Goal: Task Accomplishment & Management: Manage account settings

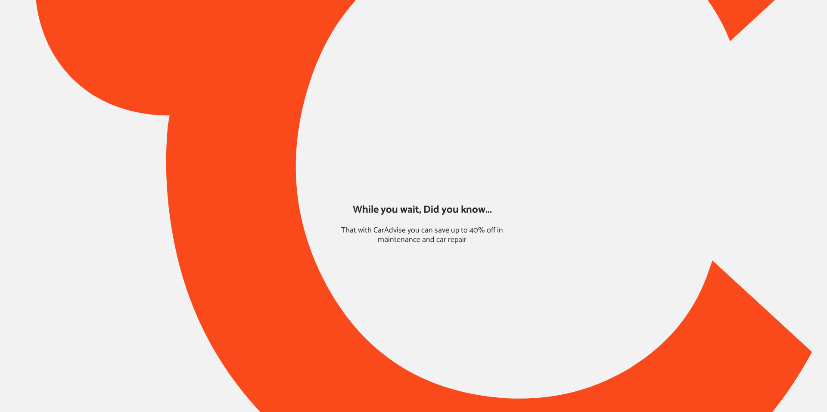
type input "*******"
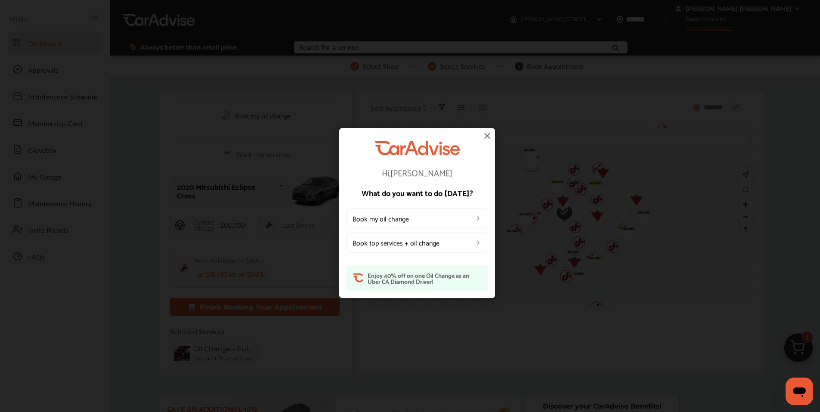
click at [486, 137] on img at bounding box center [487, 135] width 10 height 10
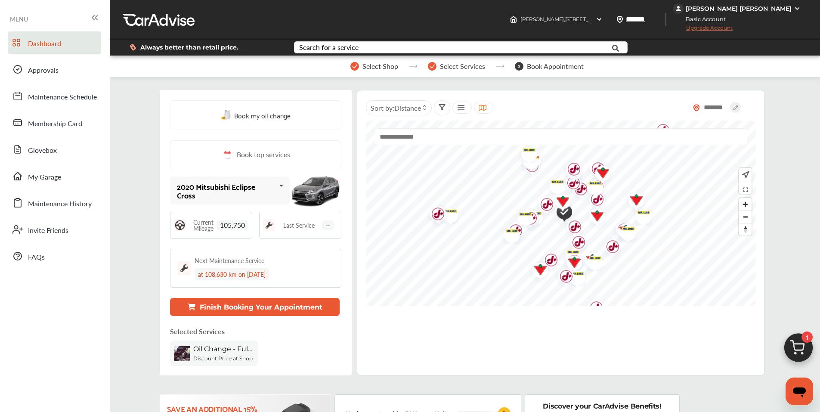
click at [751, 5] on div "[PERSON_NAME] [PERSON_NAME]" at bounding box center [739, 9] width 106 height 8
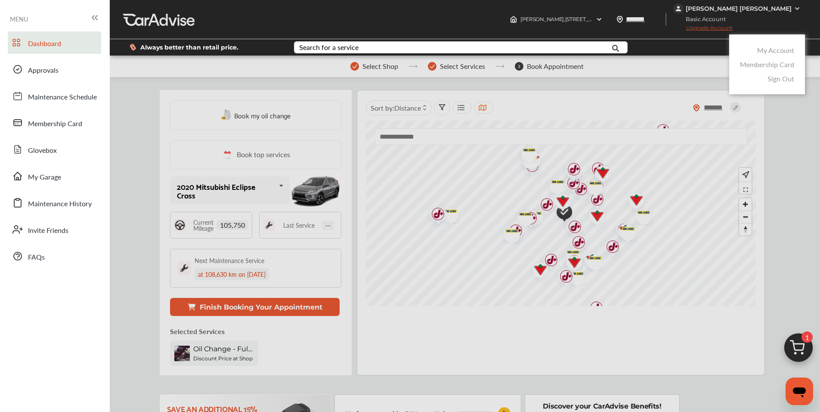
click at [769, 50] on link "My Account" at bounding box center [775, 50] width 37 height 10
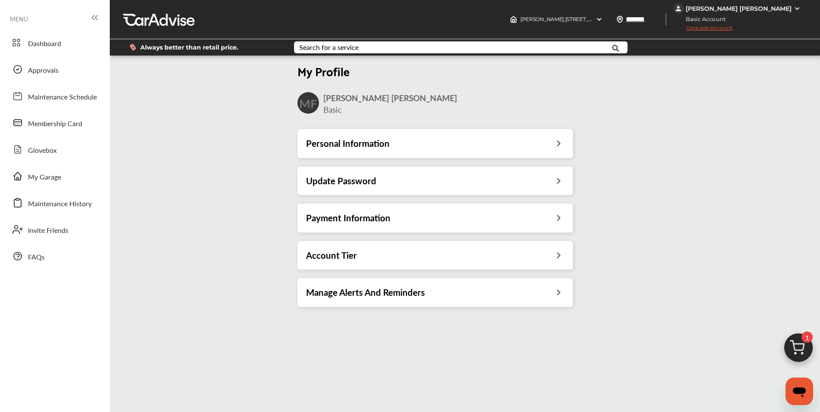
click at [374, 220] on h3 "Payment Information" at bounding box center [348, 217] width 84 height 11
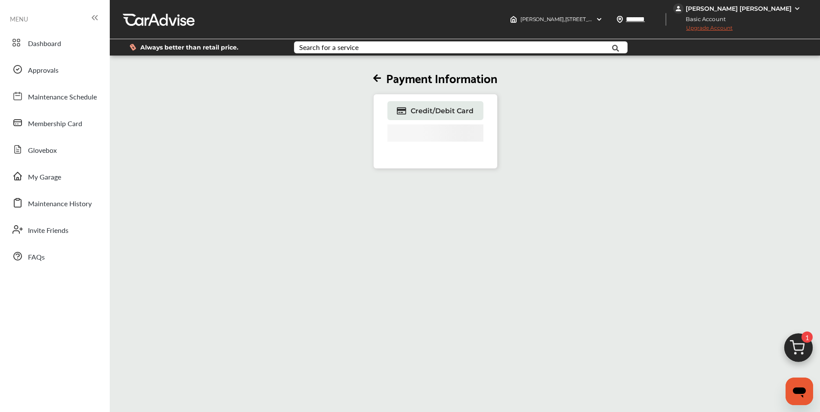
click at [297, 144] on div "Payment Information Credit/Debit Card" at bounding box center [435, 113] width 656 height 112
